Goal: Participate in discussion

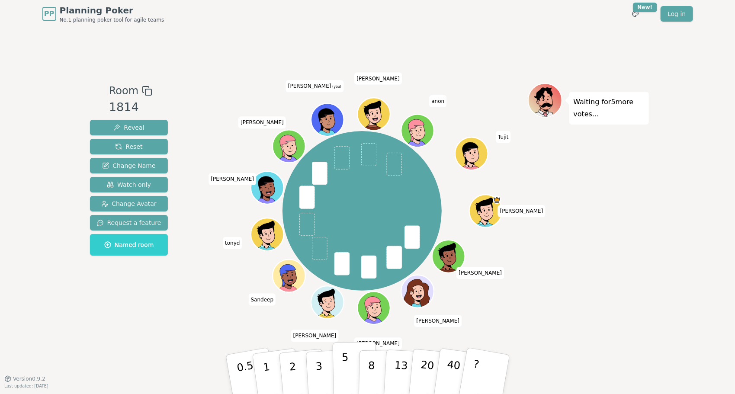
click at [346, 371] on p "5" at bounding box center [344, 374] width 7 height 47
click at [318, 366] on p "3" at bounding box center [319, 375] width 10 height 47
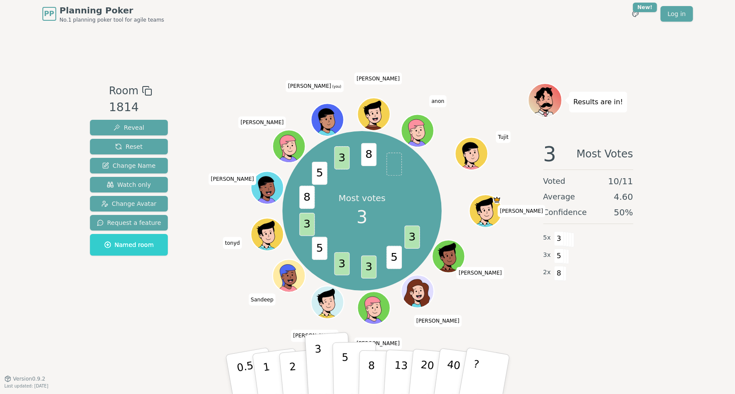
click at [346, 371] on p "5" at bounding box center [344, 374] width 7 height 47
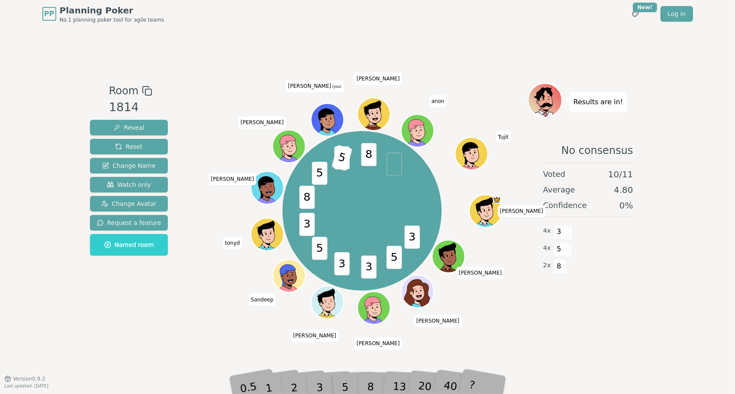
click at [195, 322] on div "Room 1814 Reveal Reset Change Name Watch only Change Avatar Request a feature N…" at bounding box center [367, 203] width 562 height 240
click at [342, 385] on div "5" at bounding box center [354, 374] width 26 height 31
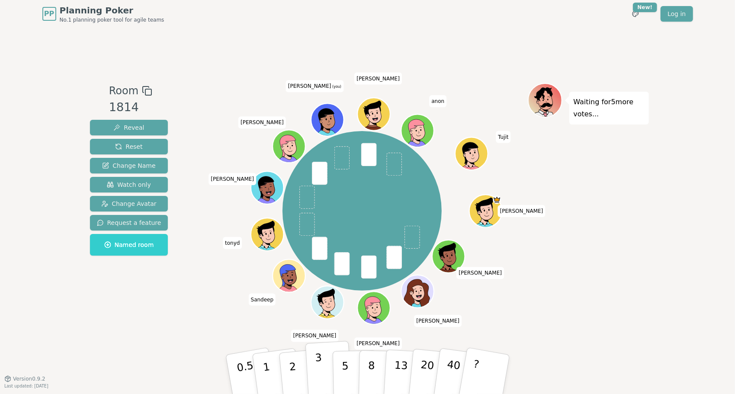
click at [324, 365] on button "3" at bounding box center [328, 374] width 47 height 67
click at [344, 368] on p "5" at bounding box center [344, 374] width 7 height 47
drag, startPoint x: 344, startPoint y: 368, endPoint x: 172, endPoint y: 274, distance: 195.8
click at [172, 274] on div "Room 1814 Reveal Reset Change Name Watch only Change Avatar Request a feature N…" at bounding box center [367, 203] width 562 height 240
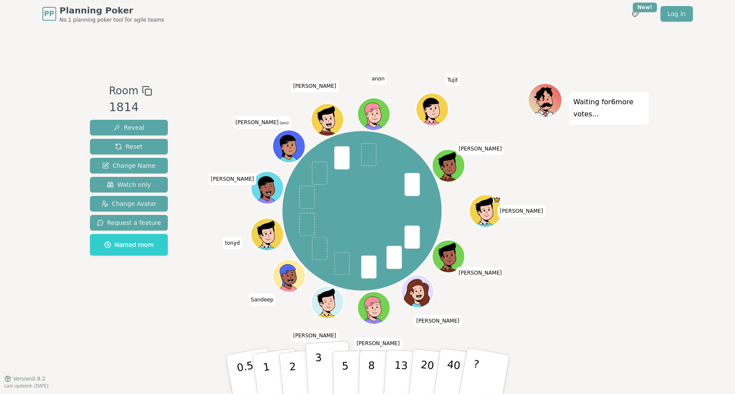
click at [321, 369] on button "3" at bounding box center [328, 374] width 47 height 67
click at [345, 369] on p "5" at bounding box center [344, 374] width 7 height 47
click at [320, 370] on p "3" at bounding box center [319, 375] width 10 height 47
click at [347, 372] on p "5" at bounding box center [344, 374] width 7 height 47
click at [481, 364] on button "?" at bounding box center [484, 374] width 54 height 71
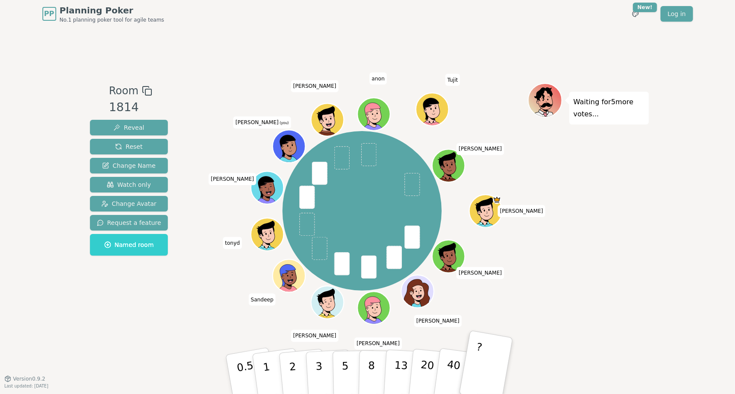
drag, startPoint x: 605, startPoint y: 254, endPoint x: 599, endPoint y: 243, distance: 12.6
click at [599, 243] on div "Waiting for 5 more votes..." at bounding box center [588, 203] width 121 height 240
click at [139, 183] on span "Watch only" at bounding box center [129, 184] width 44 height 9
